Goal: Task Accomplishment & Management: Manage account settings

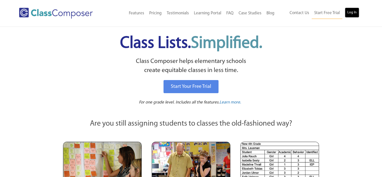
click at [354, 13] on link "Log In" at bounding box center [352, 13] width 14 height 10
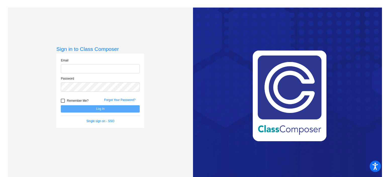
type input "jhague@cuttensd.org"
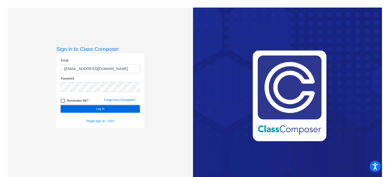
click at [100, 108] on button "Log In" at bounding box center [100, 108] width 79 height 7
